Goal: Task Accomplishment & Management: Complete application form

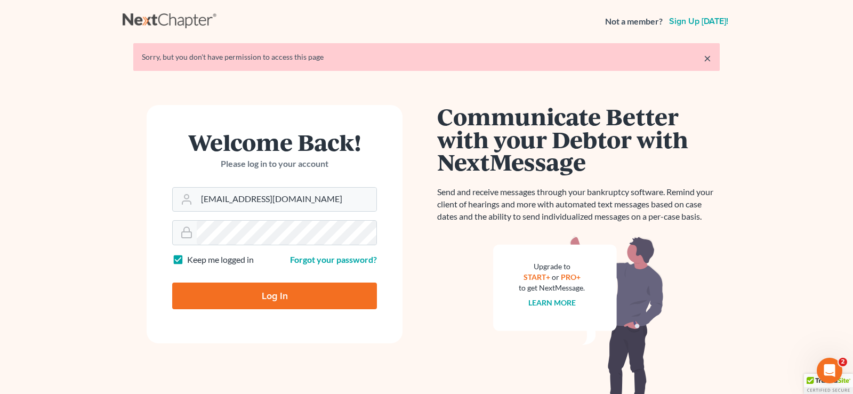
click at [279, 296] on input "Log In" at bounding box center [274, 295] width 205 height 27
type input "Thinking..."
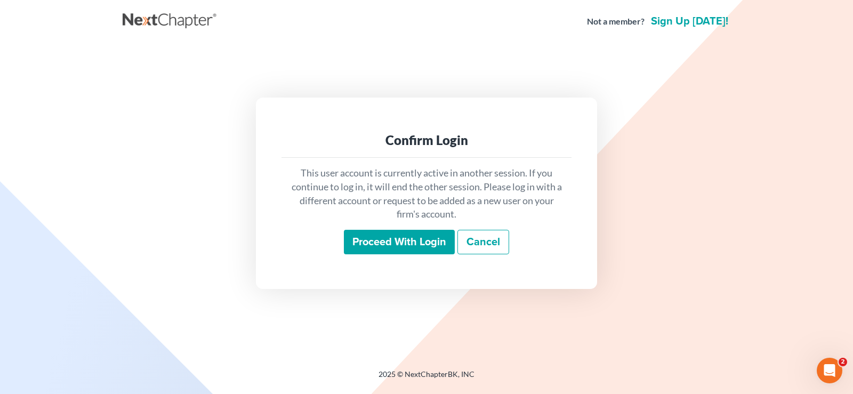
click at [401, 242] on input "Proceed with login" at bounding box center [399, 242] width 111 height 25
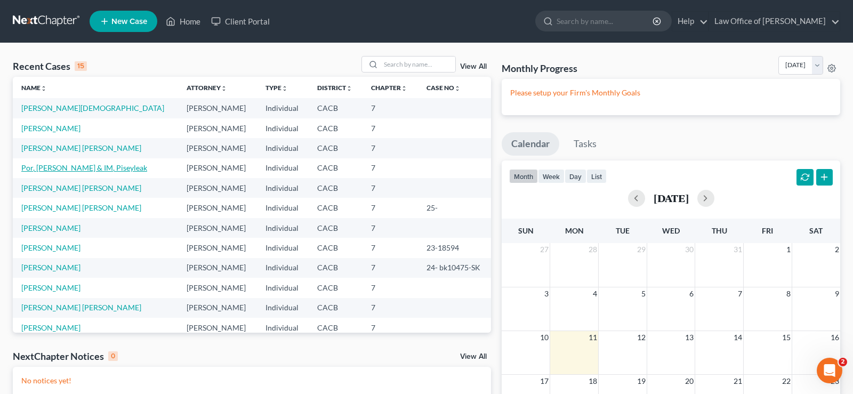
click at [43, 167] on link "Por, [PERSON_NAME] & IM, Piseyleak" at bounding box center [84, 167] width 126 height 9
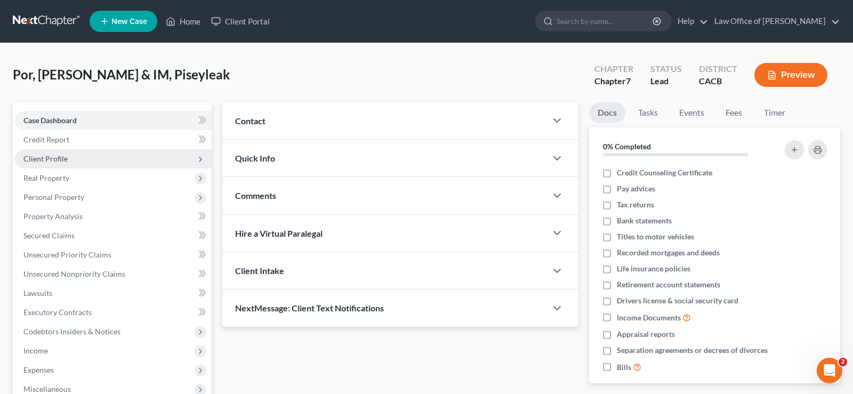
click at [55, 152] on span "Client Profile" at bounding box center [113, 158] width 197 height 19
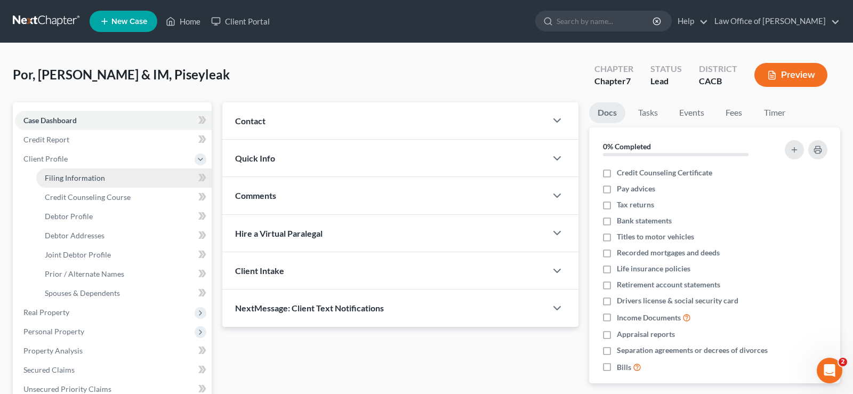
click at [91, 178] on span "Filing Information" at bounding box center [75, 177] width 60 height 9
select select "1"
select select "0"
select select "4"
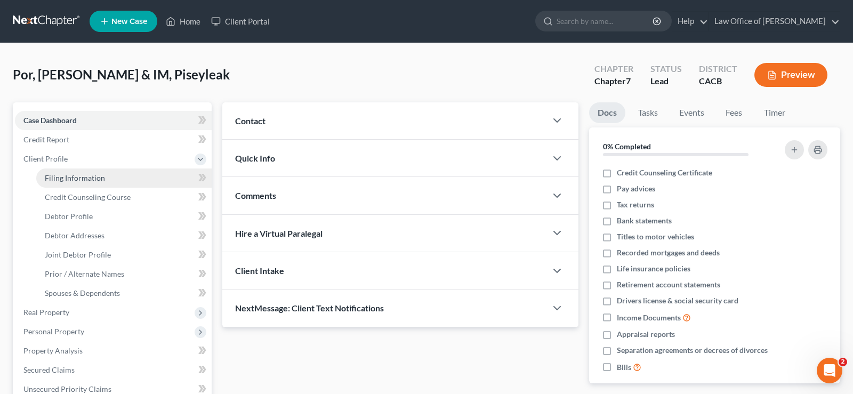
select select "0"
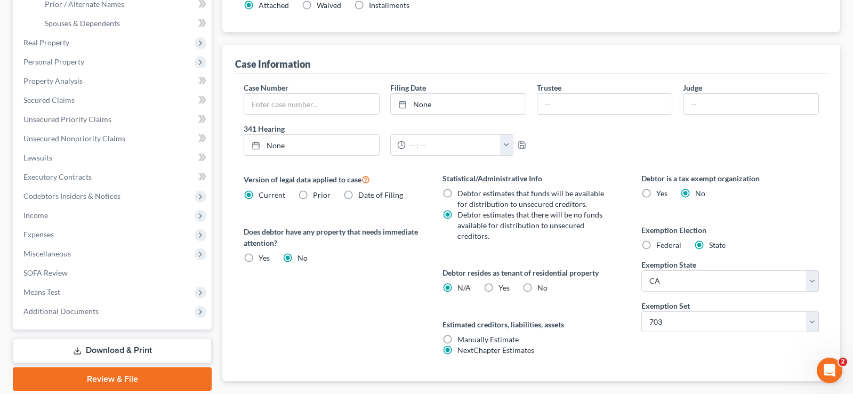
scroll to position [272, 0]
